Goal: Entertainment & Leisure: Consume media (video, audio)

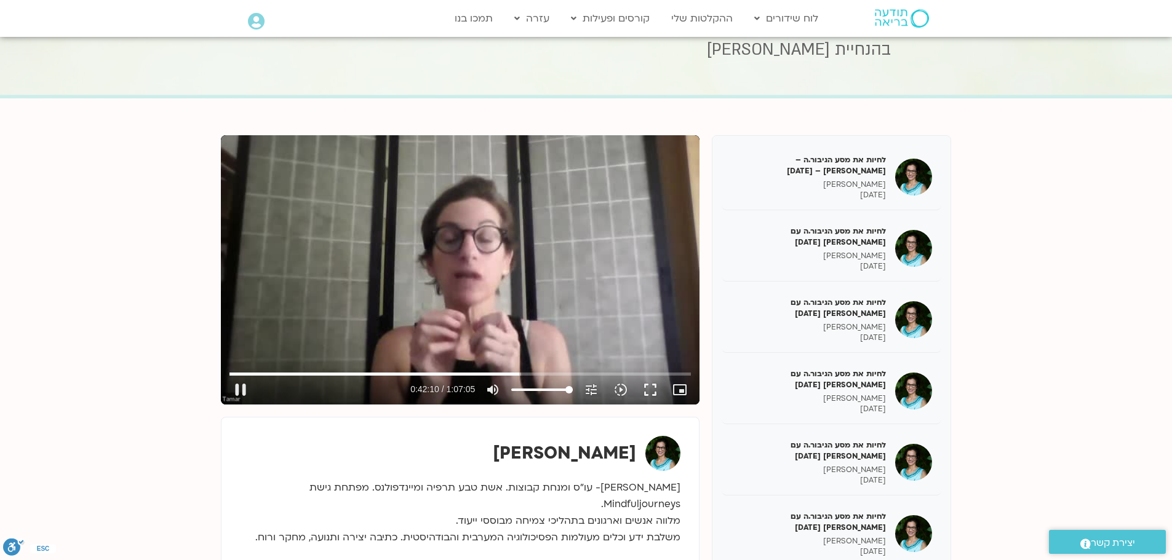
scroll to position [677, 0]
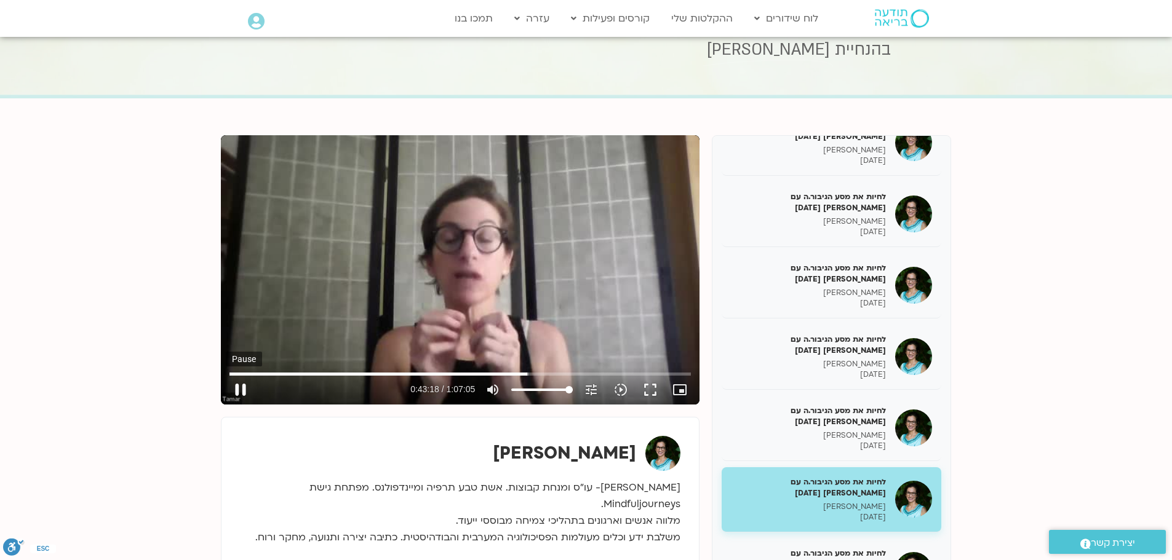
click at [244, 391] on button "pause" at bounding box center [241, 390] width 30 height 30
click at [237, 530] on div "[PERSON_NAME] [PERSON_NAME]- עו"ס ומנחת קבוצות. אשת טבע תרפיה ומיינדפולנס. מפתח…" at bounding box center [460, 496] width 453 height 132
click at [239, 387] on button "play_arrow" at bounding box center [241, 390] width 30 height 30
drag, startPoint x: 541, startPoint y: 373, endPoint x: 563, endPoint y: 374, distance: 22.2
click at [563, 374] on input "Seek" at bounding box center [459, 373] width 461 height 7
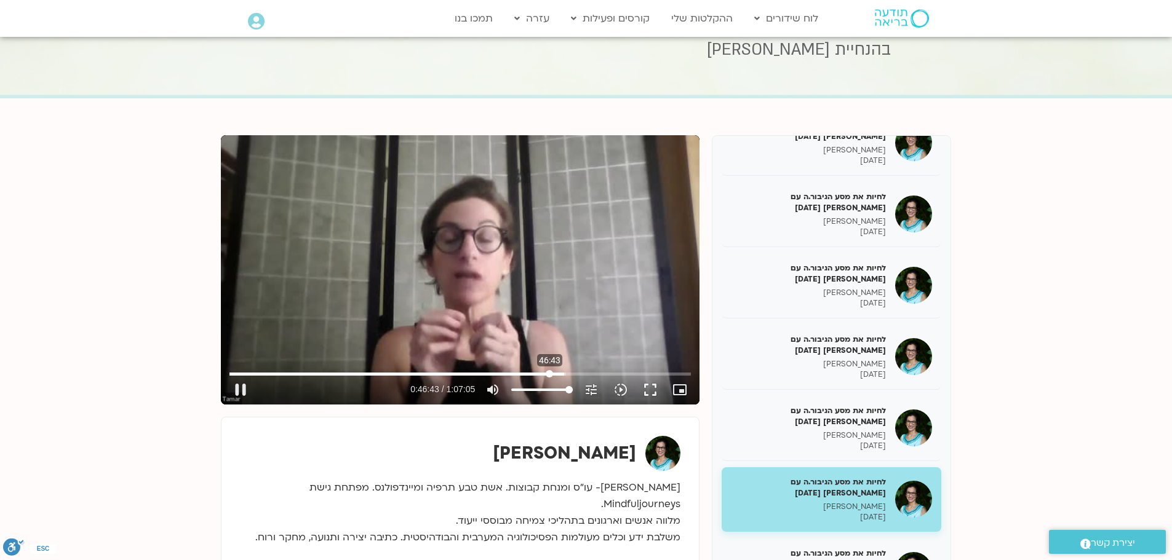
drag, startPoint x: 563, startPoint y: 374, endPoint x: 549, endPoint y: 375, distance: 13.5
click at [549, 375] on input "Seek" at bounding box center [459, 373] width 461 height 7
click at [656, 391] on button "fullscreen" at bounding box center [650, 390] width 30 height 30
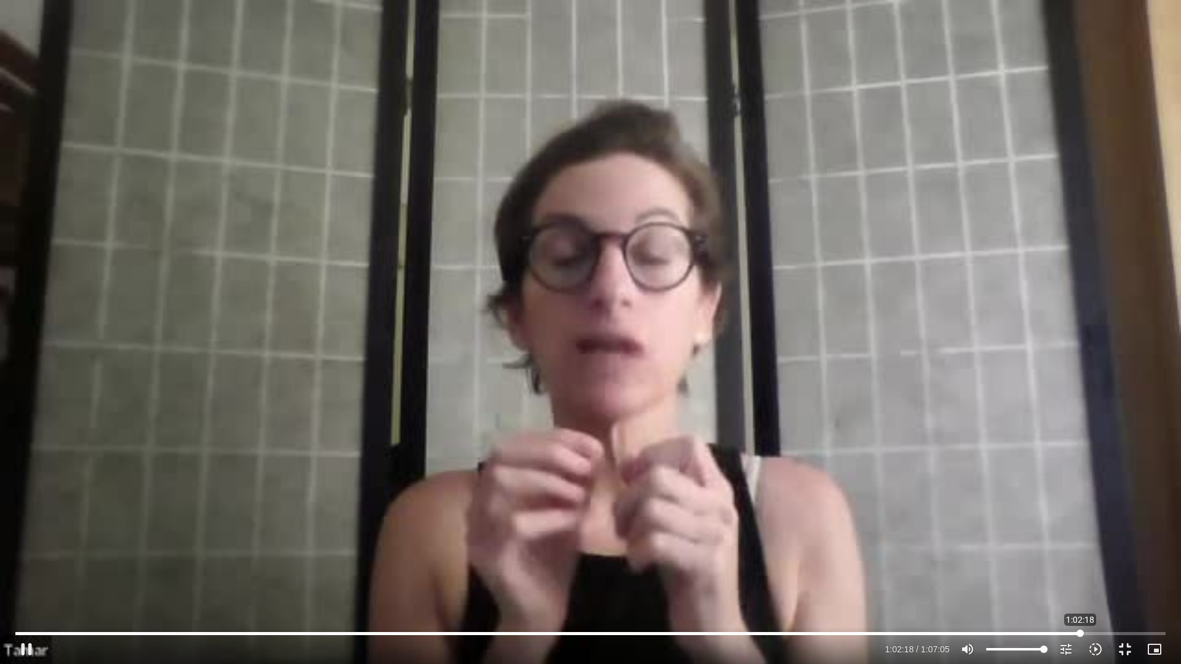
drag, startPoint x: 1042, startPoint y: 635, endPoint x: 1080, endPoint y: 637, distance: 38.2
click at [1080, 560] on input "Seek" at bounding box center [590, 633] width 1150 height 7
click at [28, 560] on button "pause" at bounding box center [27, 650] width 30 height 30
type input "3754.791822"
click at [1128, 560] on button "fullscreen_exit" at bounding box center [1125, 650] width 30 height 30
